Goal: Task Accomplishment & Management: Manage account settings

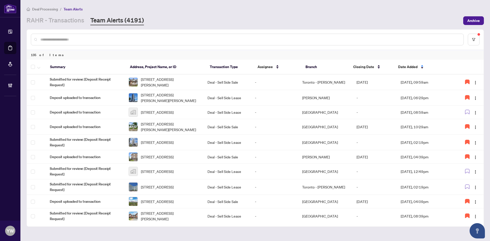
scroll to position [163, 0]
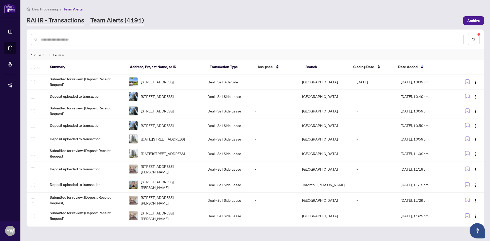
click at [55, 23] on link "RAHR - Transactions" at bounding box center [56, 20] width 58 height 9
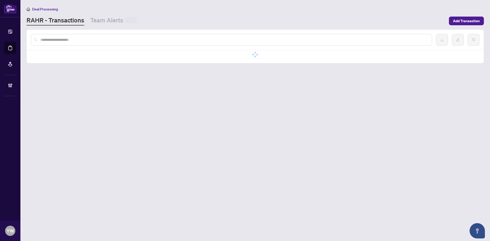
click at [58, 41] on input "text" at bounding box center [234, 40] width 388 height 6
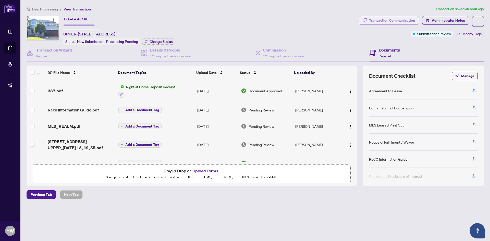
click at [407, 18] on div "Transaction Communication" at bounding box center [392, 20] width 46 height 8
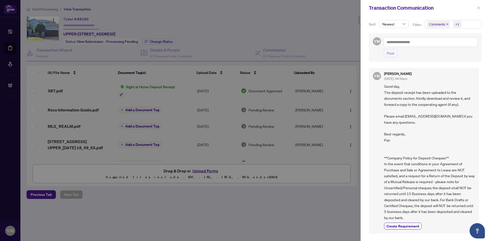
click at [478, 7] on icon "close" at bounding box center [479, 8] width 4 height 4
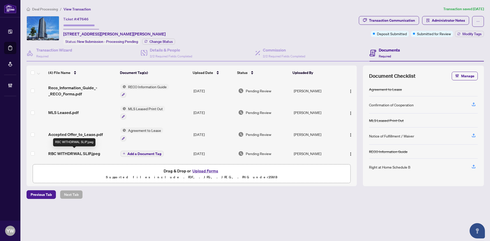
click at [88, 155] on span "RBC WITHDRWAL SLIP.jpeg" at bounding box center [74, 154] width 52 height 6
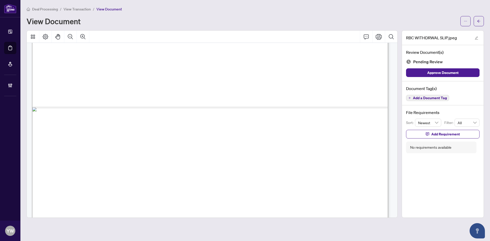
scroll to position [307, 0]
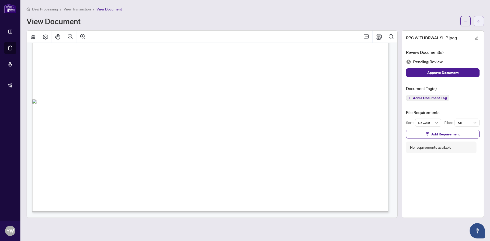
click at [481, 20] on icon "arrow-left" at bounding box center [479, 21] width 4 height 4
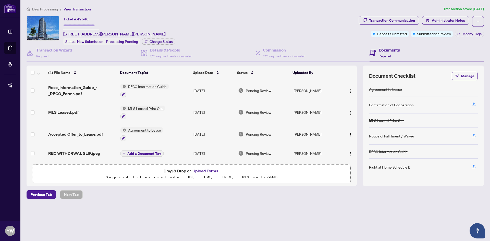
scroll to position [2, 0]
click at [92, 151] on span "RBC WITHDRWAL SLIP.jpeg" at bounding box center [74, 153] width 52 height 6
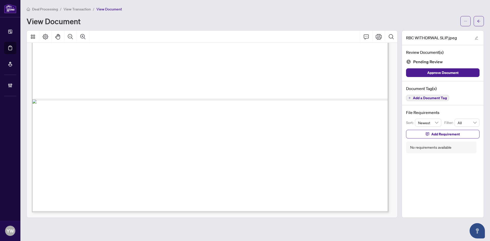
scroll to position [263, 0]
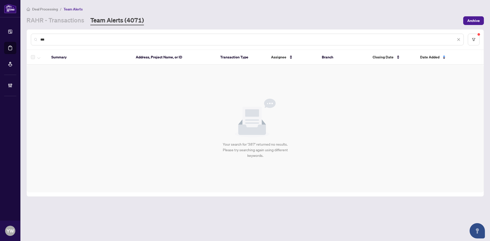
click at [73, 36] on div "***" at bounding box center [247, 40] width 433 height 12
drag, startPoint x: 56, startPoint y: 39, endPoint x: 30, endPoint y: 40, distance: 26.3
click at [30, 40] on div "***" at bounding box center [255, 40] width 457 height 20
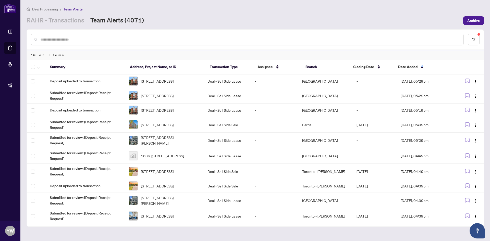
click at [111, 37] on input "text" at bounding box center [249, 40] width 419 height 6
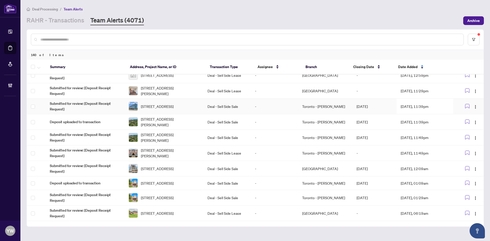
scroll to position [238, 0]
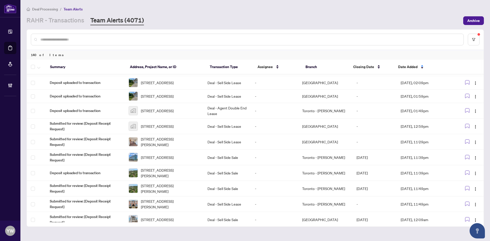
click at [89, 45] on div at bounding box center [247, 40] width 433 height 12
click at [82, 37] on input "text" at bounding box center [249, 40] width 419 height 6
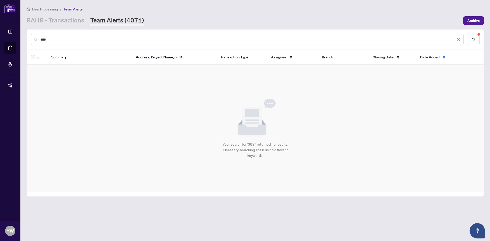
scroll to position [0, 0]
type input "********"
click at [62, 22] on link "RAHR - Transactions" at bounding box center [56, 20] width 58 height 9
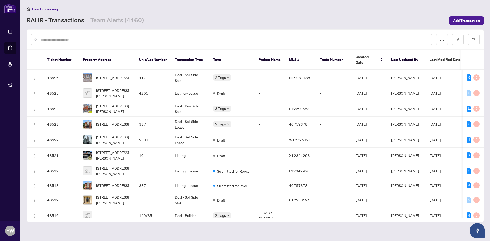
click at [56, 41] on input "text" at bounding box center [234, 40] width 388 height 6
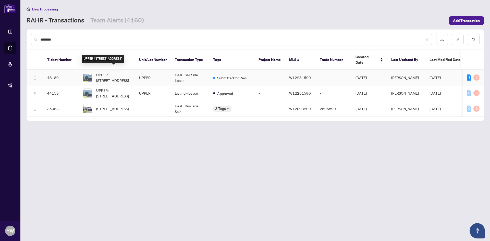
type input "********"
click at [105, 72] on span "UPPER-[STREET_ADDRESS]" at bounding box center [113, 77] width 35 height 11
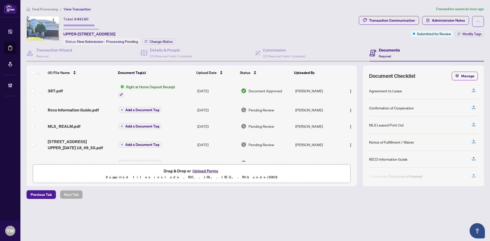
click at [48, 9] on span "Deal Processing" at bounding box center [45, 9] width 26 height 5
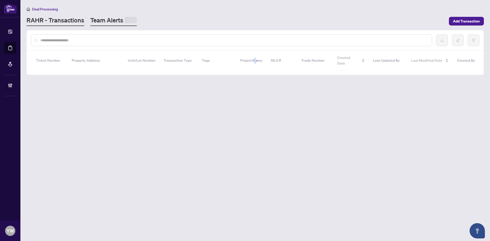
click at [115, 18] on link "Team Alerts" at bounding box center [113, 21] width 46 height 10
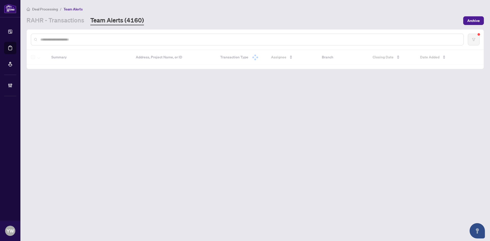
click at [107, 40] on input "text" at bounding box center [249, 40] width 419 height 6
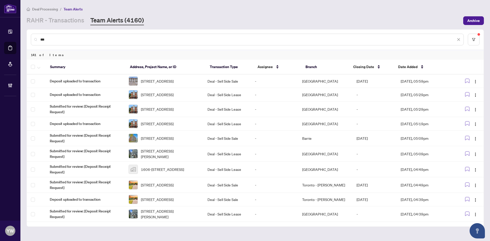
type input "***"
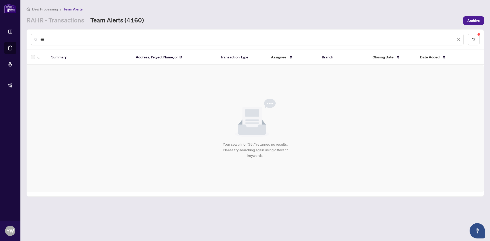
click at [82, 39] on input "***" at bounding box center [248, 40] width 416 height 6
click at [47, 20] on link "RAHR - Transactions" at bounding box center [56, 20] width 58 height 9
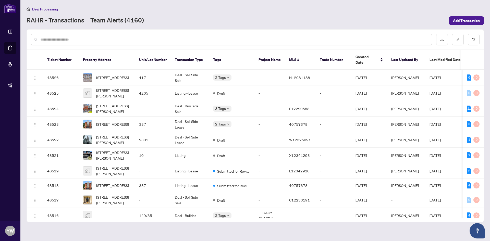
click at [113, 23] on link "Team Alerts (4160)" at bounding box center [117, 20] width 54 height 9
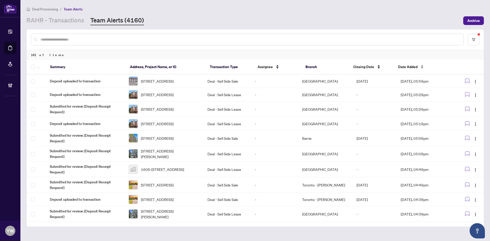
click at [408, 67] on span "Date Added" at bounding box center [408, 67] width 19 height 6
click at [406, 64] on span "Date Added" at bounding box center [408, 67] width 19 height 6
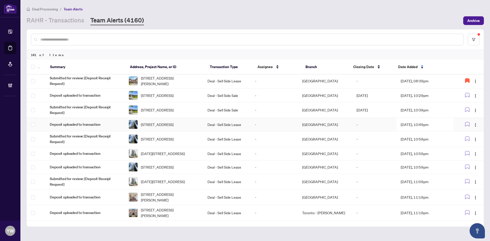
scroll to position [128, 0]
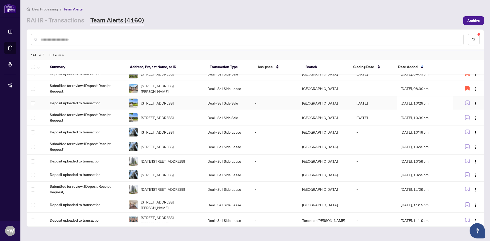
click at [160, 106] on span "14 Amulet St, Toronto, Ontario M1T 2E4, Canada" at bounding box center [157, 103] width 33 height 6
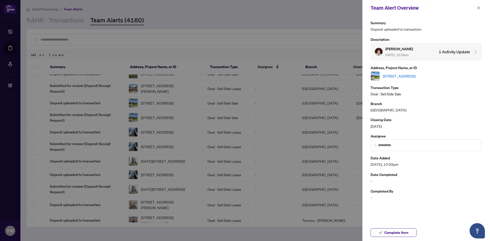
click at [388, 75] on link "14 Amulet St, Toronto, Ontario M1T 2E4, Canada" at bounding box center [399, 76] width 33 height 6
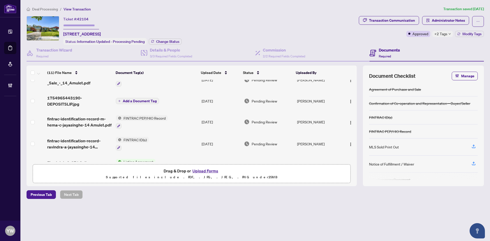
scroll to position [51, 0]
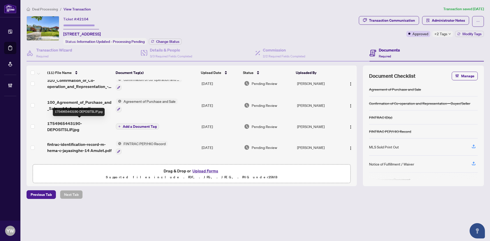
click at [61, 127] on span "1754965443190-DEPOSITSLIP.jpg" at bounding box center [79, 127] width 65 height 12
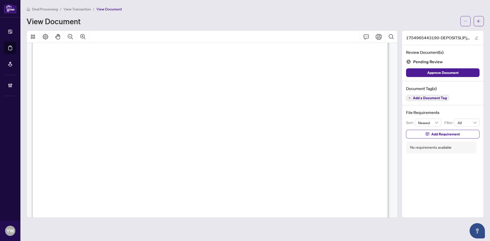
scroll to position [204, 0]
drag, startPoint x: 429, startPoint y: 71, endPoint x: 454, endPoint y: 53, distance: 31.4
click at [429, 71] on span "Approve Document" at bounding box center [443, 73] width 31 height 8
click at [474, 38] on button "button" at bounding box center [477, 38] width 6 height 6
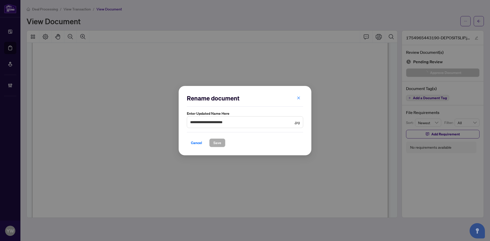
click at [477, 38] on div "**********" at bounding box center [245, 120] width 490 height 241
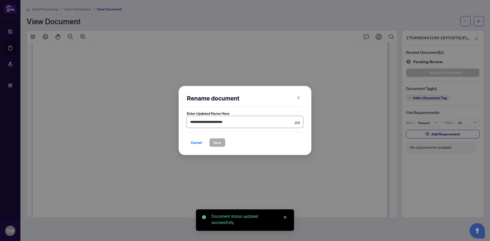
drag, startPoint x: 251, startPoint y: 125, endPoint x: 145, endPoint y: 123, distance: 105.8
click at [145, 123] on div "**********" at bounding box center [245, 120] width 490 height 241
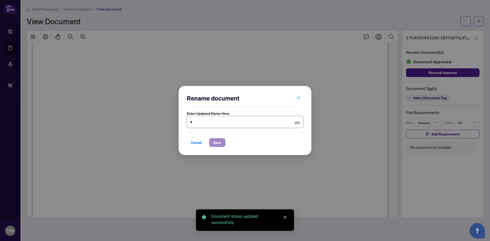
type input "********"
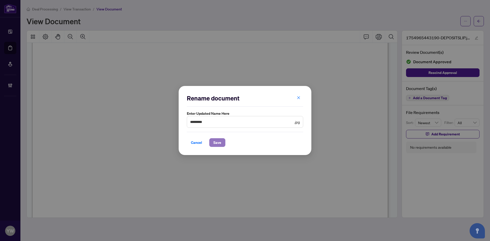
click at [214, 142] on span "Save" at bounding box center [218, 143] width 8 height 8
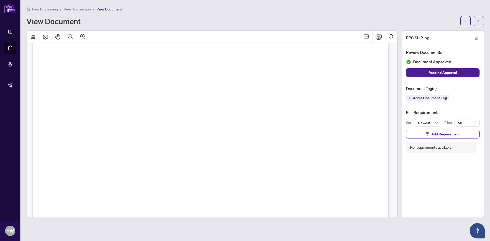
scroll to position [0, 0]
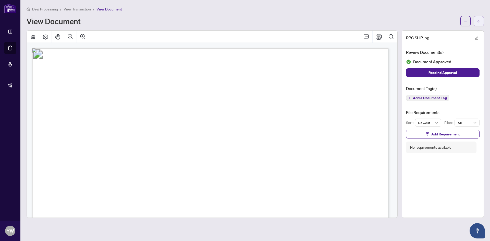
click at [479, 20] on icon "arrow-left" at bounding box center [479, 21] width 4 height 4
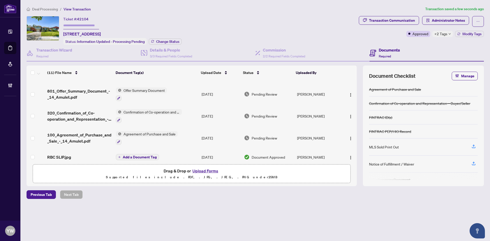
scroll to position [26, 0]
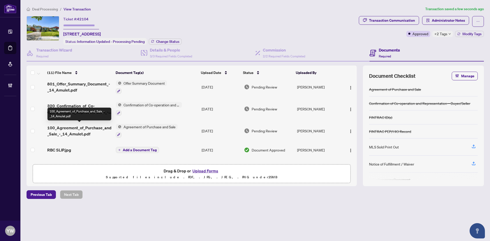
click at [88, 126] on span "100_Agreement_of_Purchase_and_Sale_-_14_Amulet.pdf" at bounding box center [79, 131] width 65 height 12
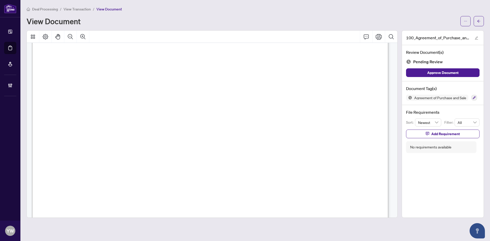
scroll to position [179, 0]
click at [485, 18] on main "Deal Processing / View Transaction / View Document View Document 100_Agreement_…" at bounding box center [255, 120] width 470 height 241
click at [480, 24] on span "button" at bounding box center [479, 21] width 4 height 8
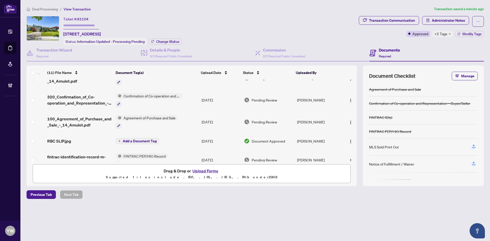
scroll to position [77, 0]
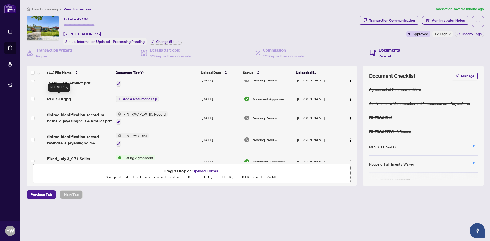
click at [52, 97] on span "RBC SLIP.jpg" at bounding box center [59, 99] width 24 height 6
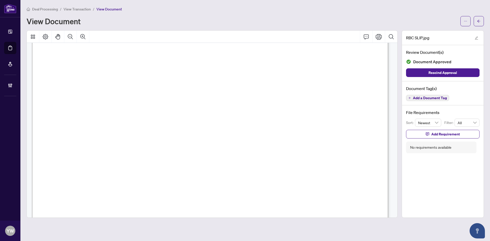
scroll to position [230, 0]
